Goal: Information Seeking & Learning: Learn about a topic

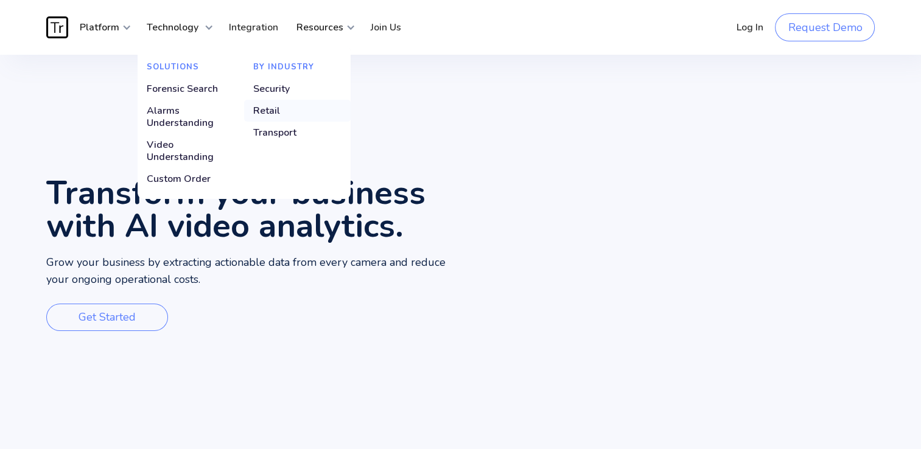
click at [268, 108] on div "Retail" at bounding box center [266, 111] width 27 height 12
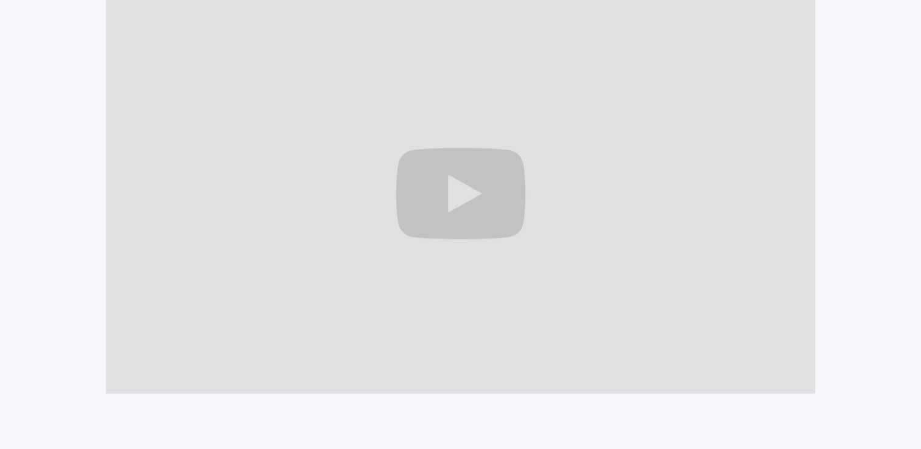
scroll to position [852, 0]
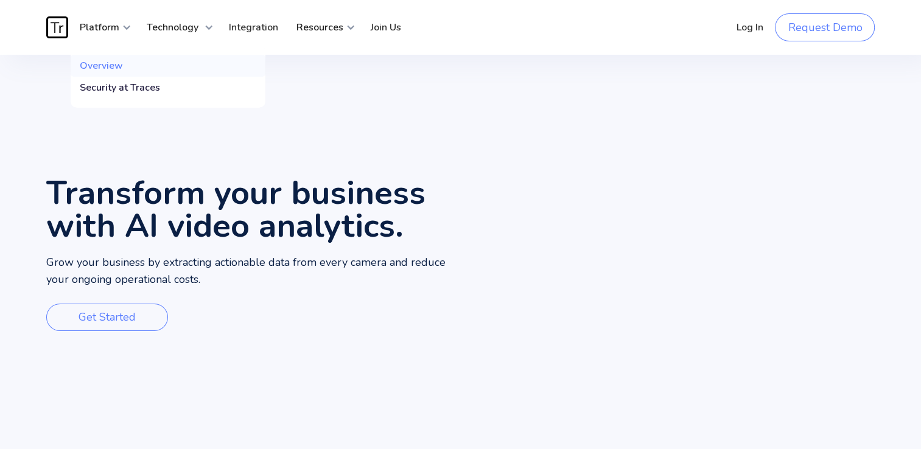
click at [105, 67] on div "Overview" at bounding box center [101, 66] width 43 height 12
click at [898, 91] on video "Your browser does not support the video tag." at bounding box center [691, 257] width 461 height 404
click at [382, 27] on link "Join Us" at bounding box center [386, 27] width 49 height 37
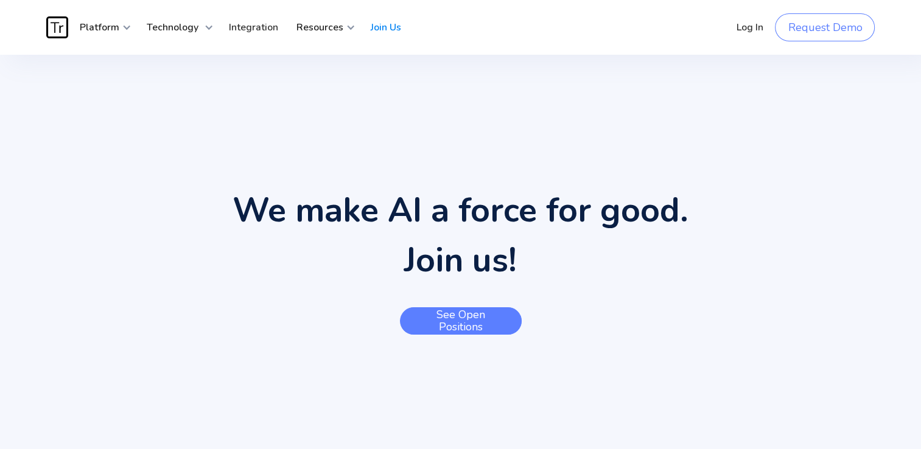
click at [464, 312] on link "See open positions" at bounding box center [461, 320] width 122 height 27
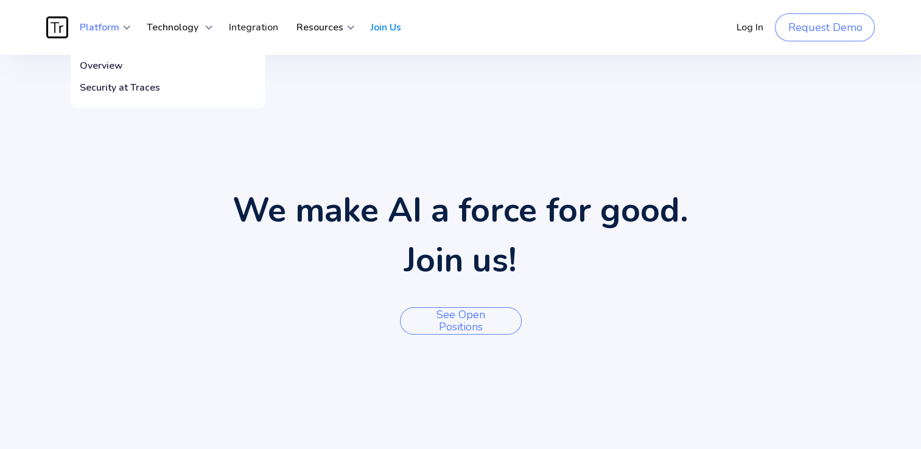
click at [102, 24] on strong "Platform" at bounding box center [100, 27] width 40 height 13
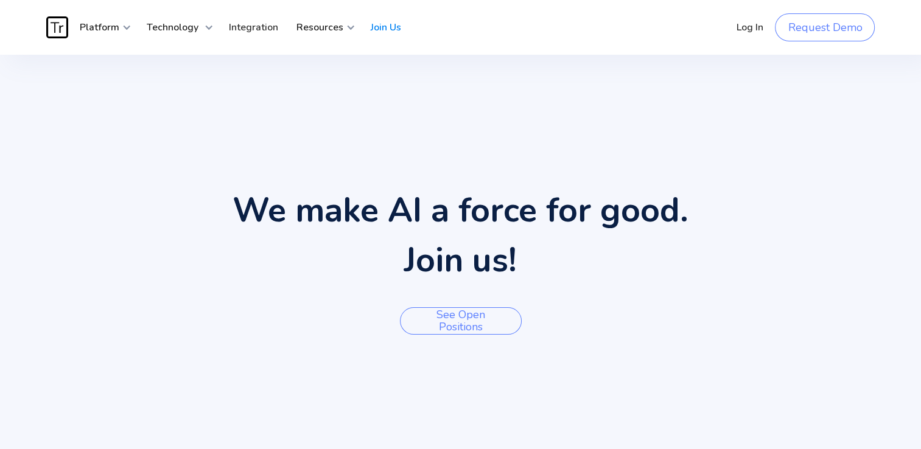
click at [64, 24] on img "home" at bounding box center [57, 27] width 22 height 22
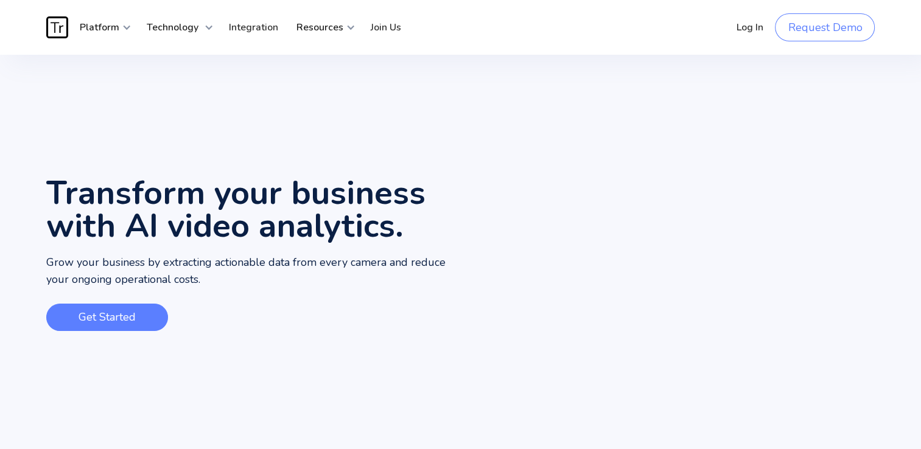
click at [116, 315] on link "Get Started" at bounding box center [107, 317] width 122 height 27
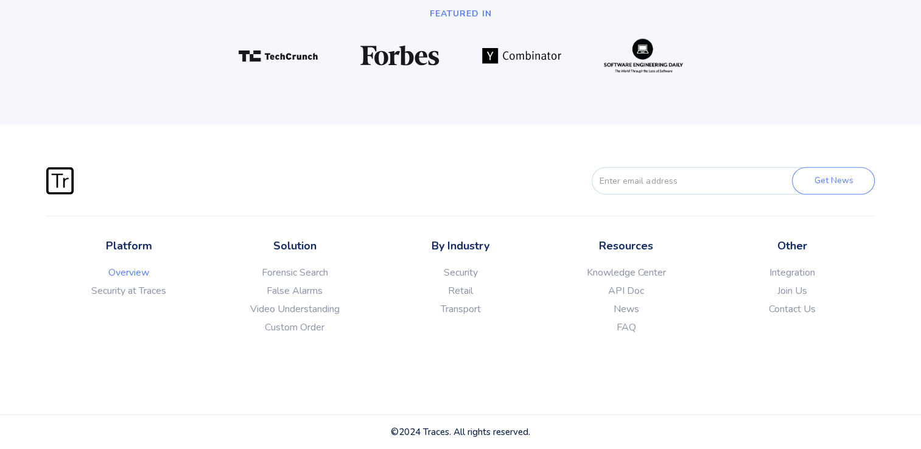
scroll to position [3262, 0]
drag, startPoint x: 499, startPoint y: 239, endPoint x: 497, endPoint y: 308, distance: 69.4
click at [497, 308] on div "By Industry Security Retail Transport" at bounding box center [460, 308] width 166 height 140
copy div "Security Retail Transport"
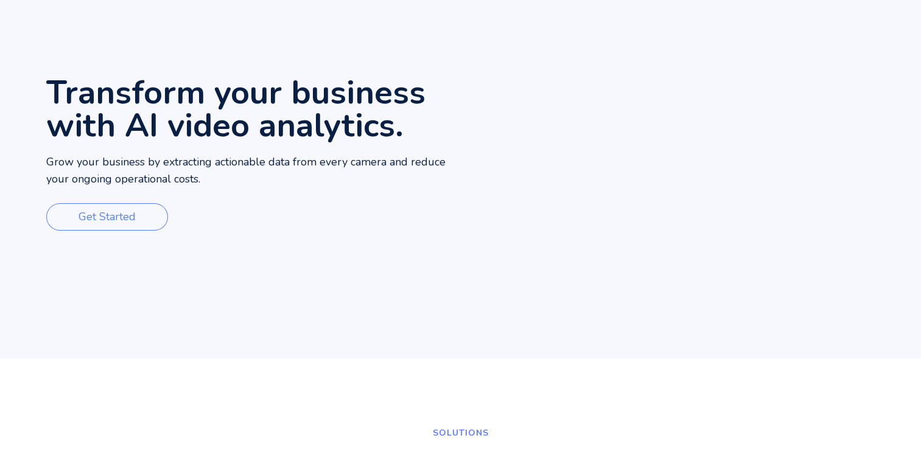
scroll to position [0, 0]
